Goal: Find specific page/section: Find specific page/section

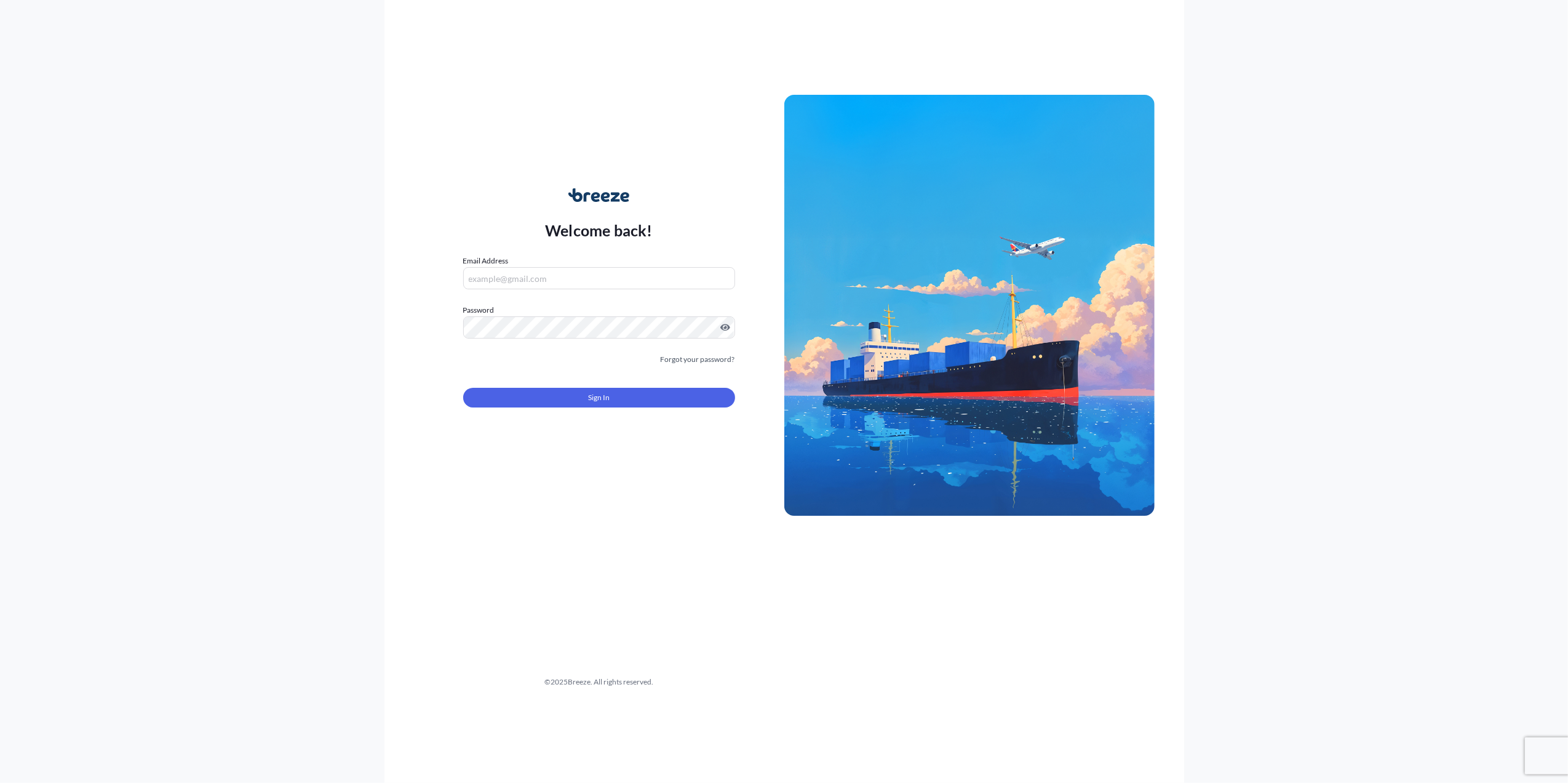
type input "[PERSON_NAME][EMAIL_ADDRESS][PERSON_NAME][DOMAIN_NAME]"
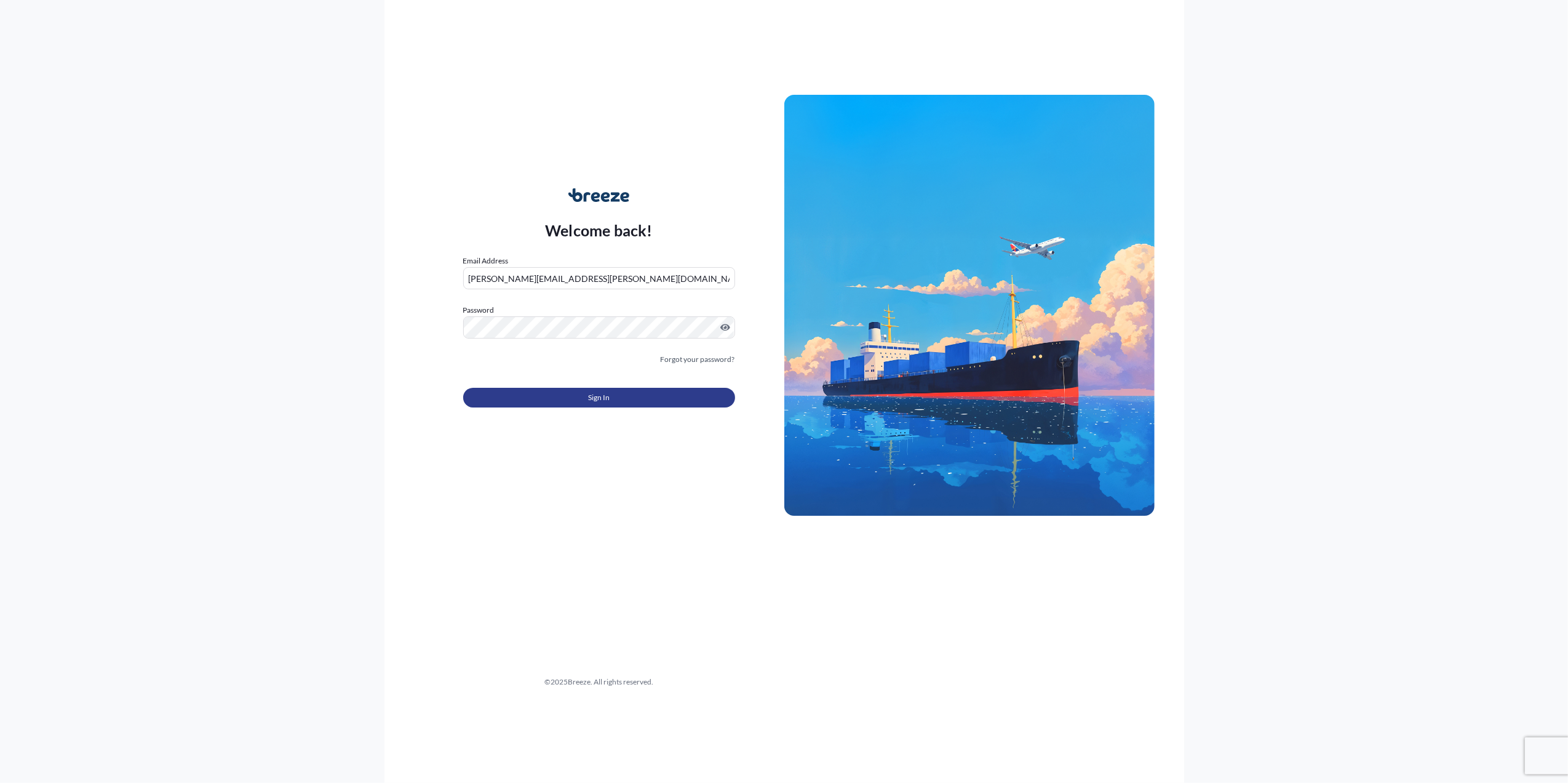
click at [548, 402] on button "Sign In" at bounding box center [599, 398] width 272 height 19
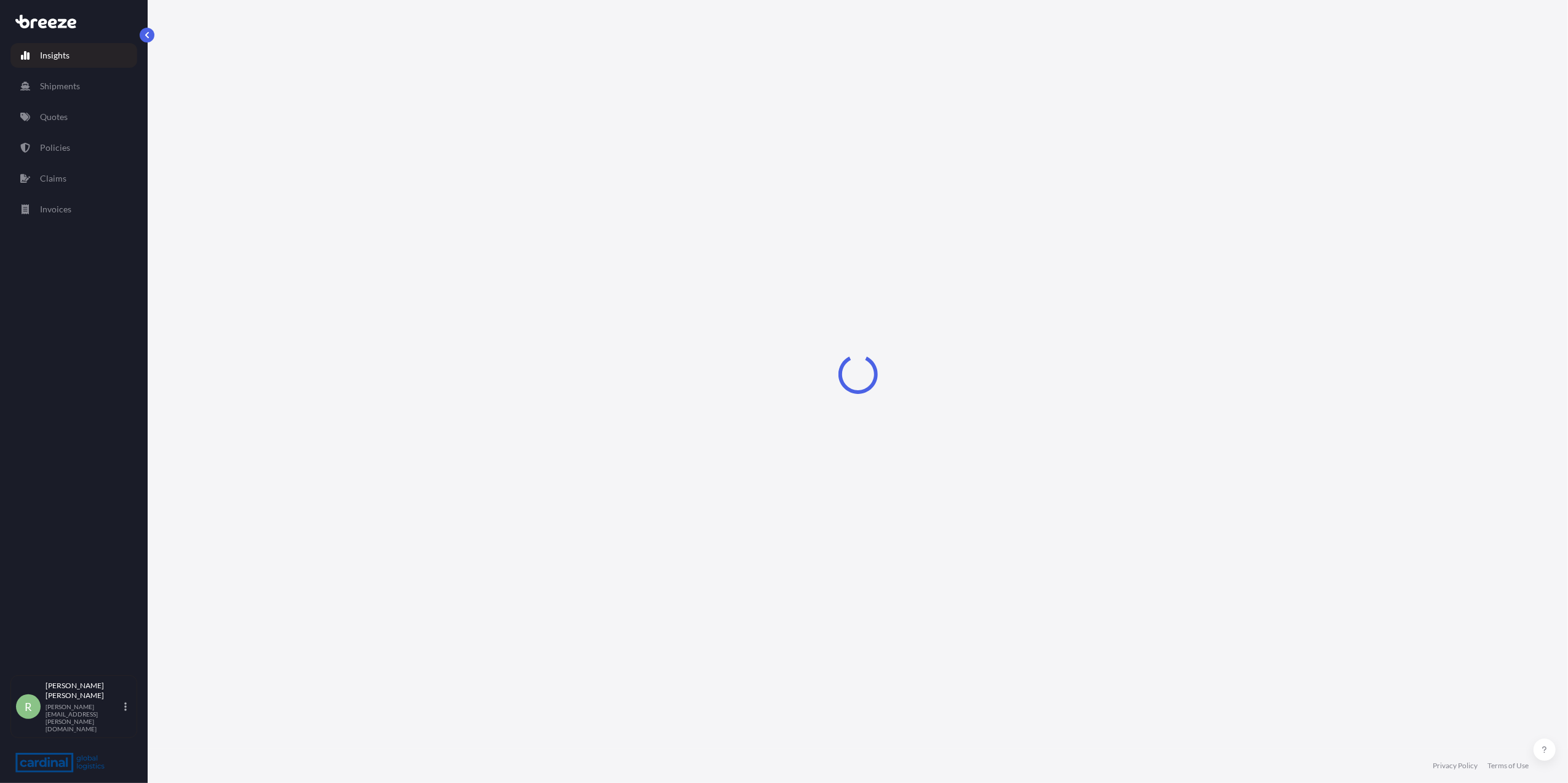
select select "2025"
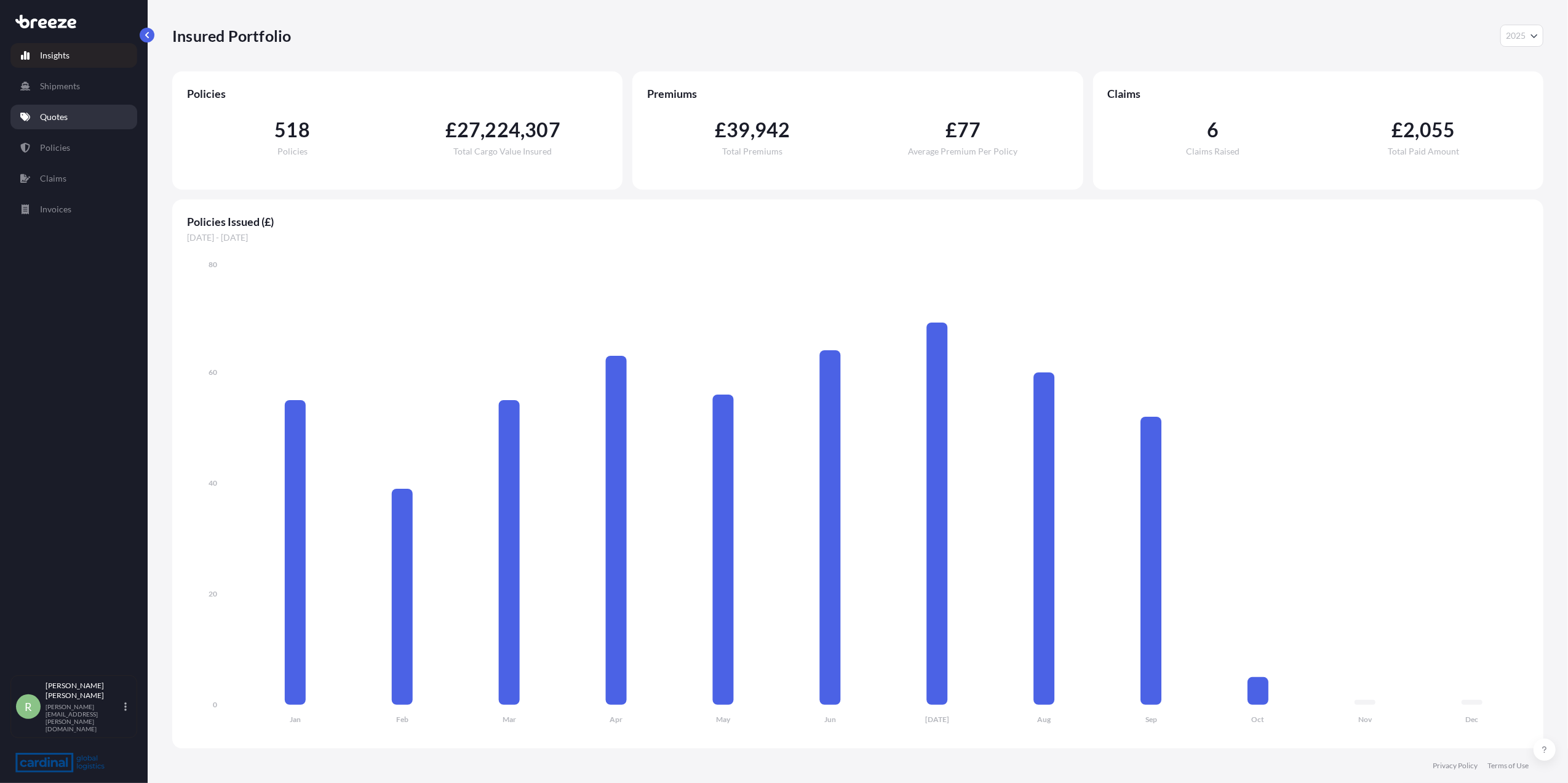
click at [45, 106] on link "Quotes" at bounding box center [74, 117] width 127 height 25
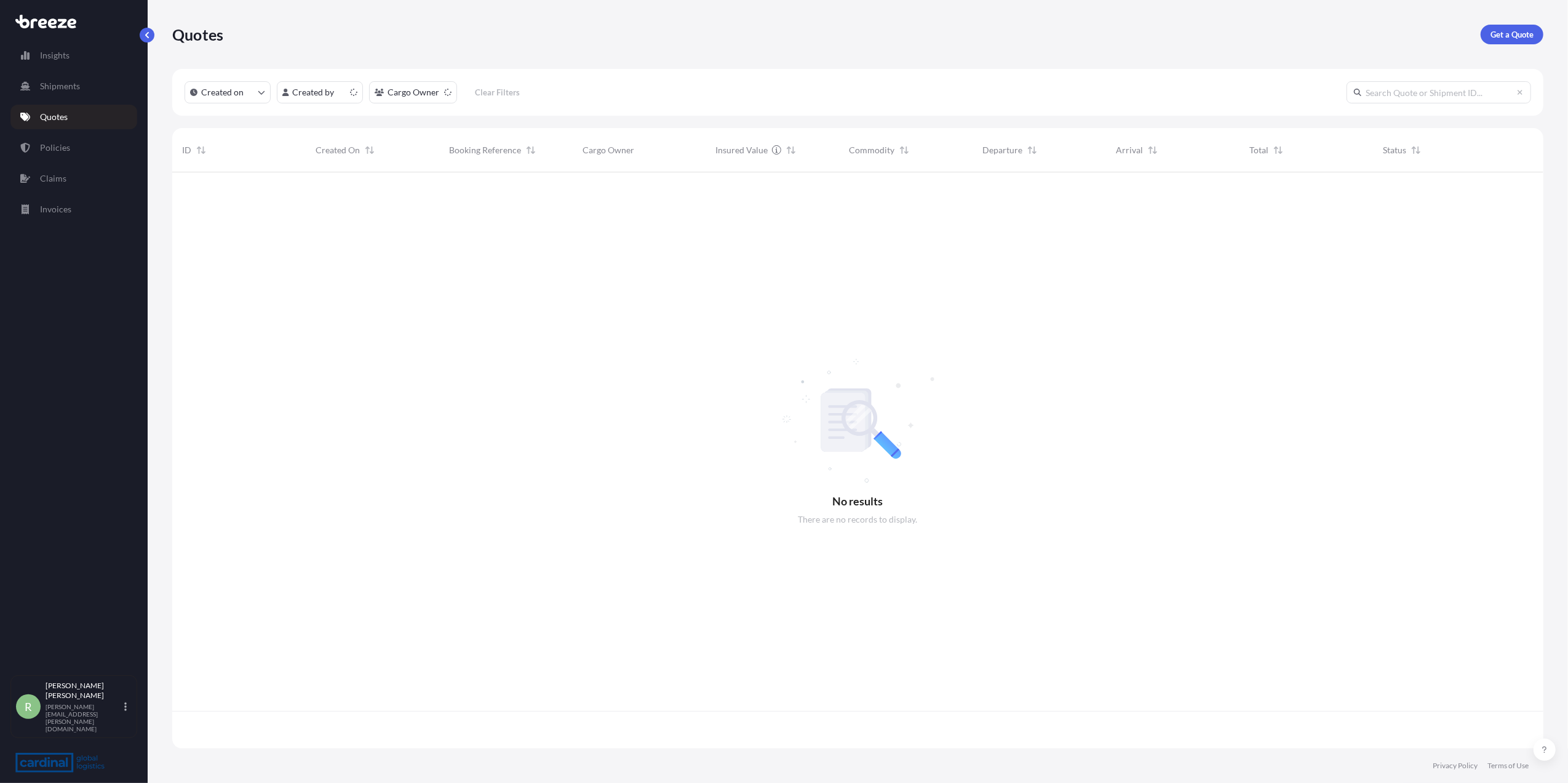
scroll to position [570, 1359]
